Goal: Task Accomplishment & Management: Use online tool/utility

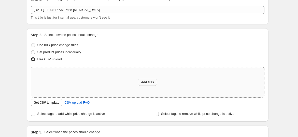
scroll to position [62, 0]
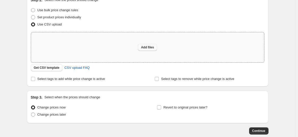
click at [150, 45] on span "Add files" at bounding box center [147, 47] width 13 height 4
type input "C:\fakepath\csv_template_user_32352 (2).csv"
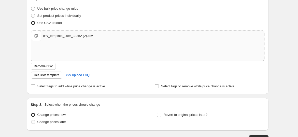
scroll to position [70, 0]
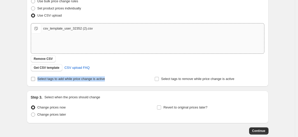
drag, startPoint x: 111, startPoint y: 77, endPoint x: 39, endPoint y: 79, distance: 72.2
click at [39, 79] on div "Select tags to add while price change is active" at bounding box center [86, 78] width 110 height 7
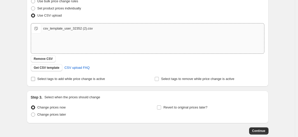
click at [37, 77] on label "Select tags to add while price change is active" at bounding box center [68, 78] width 74 height 7
click at [35, 77] on input "Select tags to add while price change is active" at bounding box center [33, 79] width 4 height 4
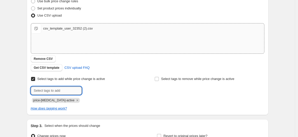
drag, startPoint x: 70, startPoint y: 86, endPoint x: 66, endPoint y: 91, distance: 5.9
click at [69, 87] on input "text" at bounding box center [56, 90] width 51 height 8
click at [95, 102] on div "price-[MEDICAL_DATA]-active" at bounding box center [86, 100] width 110 height 6
click at [35, 77] on input "Select tags to add while price change is active" at bounding box center [33, 79] width 4 height 4
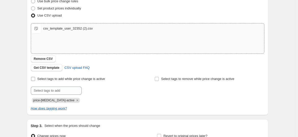
checkbox input "false"
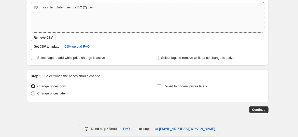
scroll to position [99, 0]
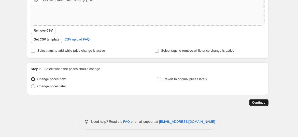
click at [260, 103] on span "Continue" at bounding box center [258, 102] width 13 height 4
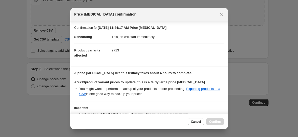
scroll to position [35, 0]
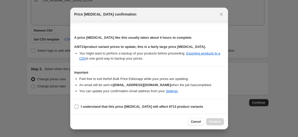
click at [78, 105] on input "I understand that this price [MEDICAL_DATA] will affect 9713 product variants" at bounding box center [76, 106] width 4 height 4
checkbox input "true"
click at [195, 121] on span "Cancel" at bounding box center [196, 121] width 10 height 4
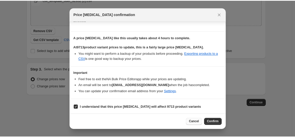
scroll to position [99, 0]
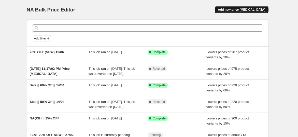
click at [241, 10] on span "Add new price change job" at bounding box center [241, 10] width 47 height 4
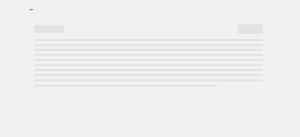
select select "percentage"
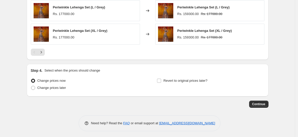
scroll to position [370, 0]
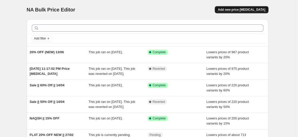
click at [248, 11] on span "Add new price change job" at bounding box center [241, 10] width 47 height 4
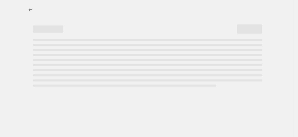
select select "percentage"
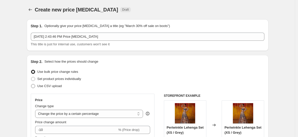
click at [56, 84] on span "Use CSV upload" at bounding box center [49, 86] width 24 height 4
click at [31, 84] on input "Use CSV upload" at bounding box center [31, 84] width 0 height 0
radio input "true"
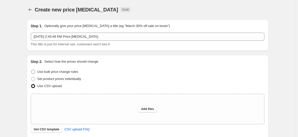
scroll to position [85, 0]
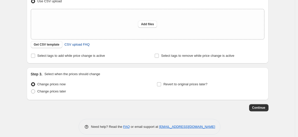
click at [86, 45] on span "CSV upload FAQ" at bounding box center [76, 44] width 25 height 5
click at [150, 23] on span "Add files" at bounding box center [147, 24] width 13 height 4
type input "C:\fakepath\csv_template_user_32352 (2).csv"
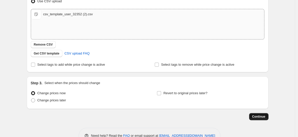
click at [259, 110] on div "Step 1. Optionally give your price change job a title (eg "March 30% off sale o…" at bounding box center [146, 25] width 246 height 189
click at [259, 115] on span "Continue" at bounding box center [258, 116] width 13 height 4
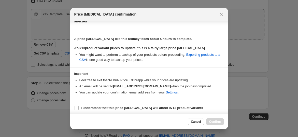
scroll to position [35, 0]
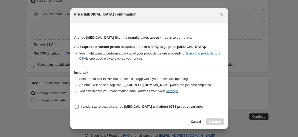
click at [75, 104] on input "I understand that this price [MEDICAL_DATA] will affect 9713 product variants" at bounding box center [76, 106] width 4 height 4
checkbox input "true"
click at [221, 120] on button "Confirm" at bounding box center [215, 121] width 18 height 7
